Goal: Information Seeking & Learning: Learn about a topic

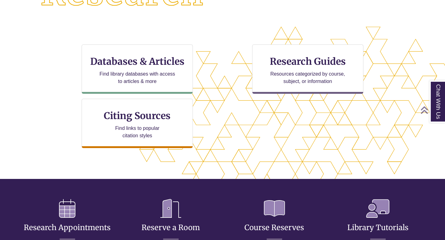
scroll to position [187, 0]
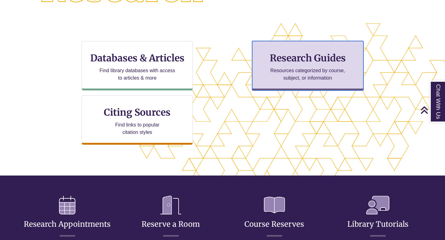
click at [299, 61] on h3 "Research Guides" at bounding box center [307, 58] width 101 height 12
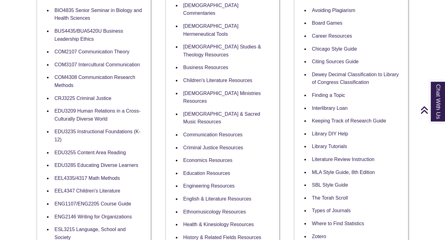
scroll to position [197, 0]
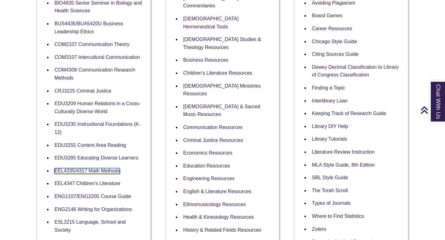
click at [111, 171] on link "EEL4335/4317 Math Methods" at bounding box center [87, 171] width 66 height 6
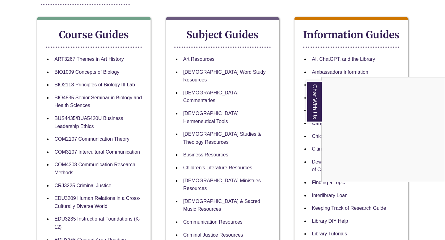
scroll to position [0, 0]
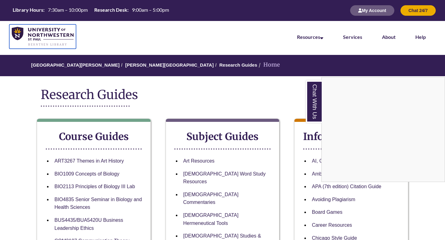
click at [35, 34] on img at bounding box center [43, 36] width 62 height 19
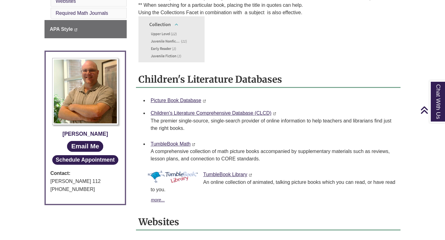
scroll to position [244, 0]
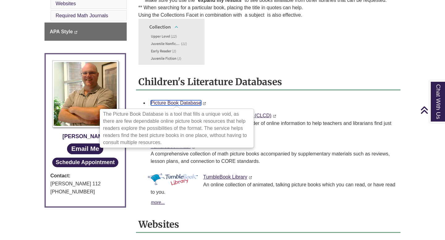
click at [197, 103] on link "Picture Book Database" at bounding box center [176, 102] width 51 height 5
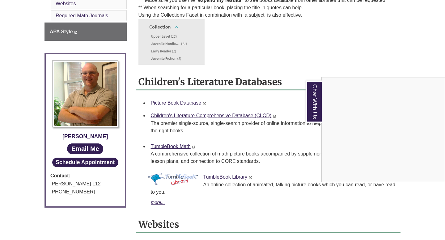
click at [267, 69] on div "Chat With Us" at bounding box center [222, 120] width 445 height 240
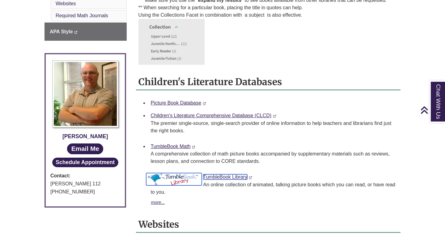
click at [230, 179] on link "TumbleBook Library" at bounding box center [225, 177] width 44 height 5
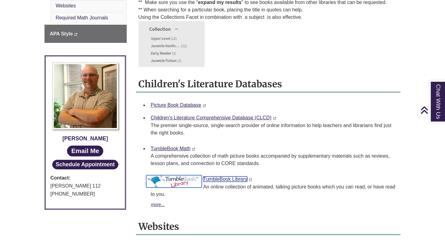
scroll to position [242, 0]
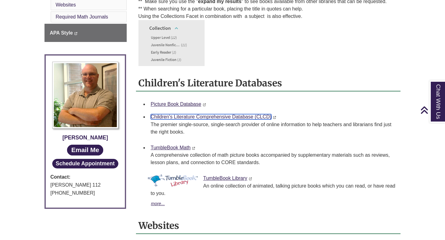
click at [229, 117] on link "Children's Literature Comprehensive Database (CLCD)" at bounding box center [211, 116] width 121 height 5
click at [186, 148] on link "TumbleBook Math" at bounding box center [171, 147] width 40 height 5
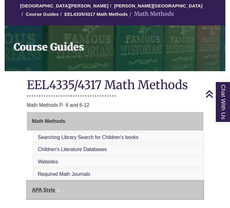
scroll to position [59, 0]
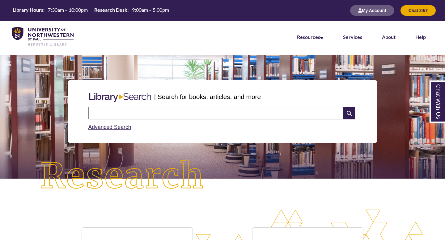
click at [138, 116] on input "text" at bounding box center [215, 113] width 255 height 12
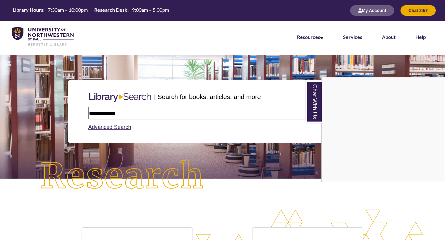
type input "**********"
